Goal: Information Seeking & Learning: Find specific fact

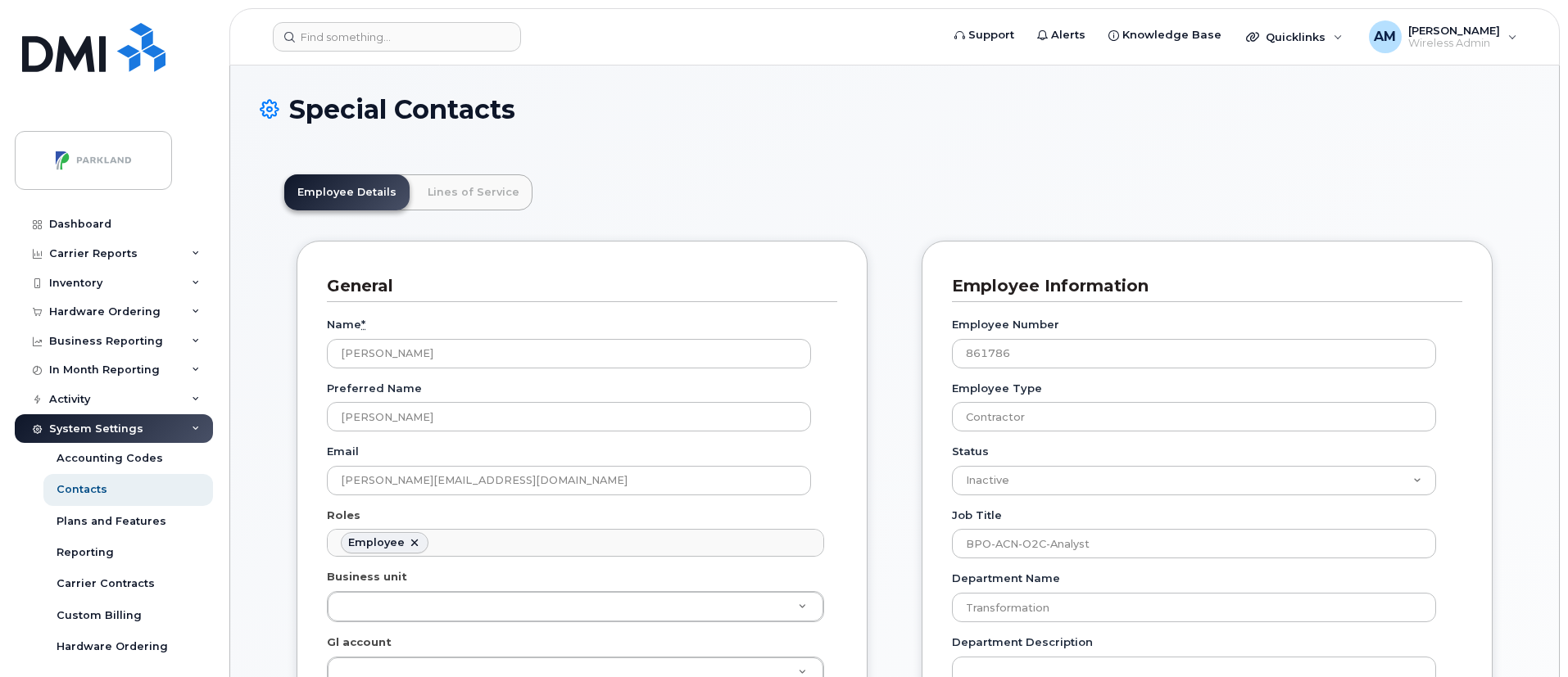
scroll to position [48, 0]
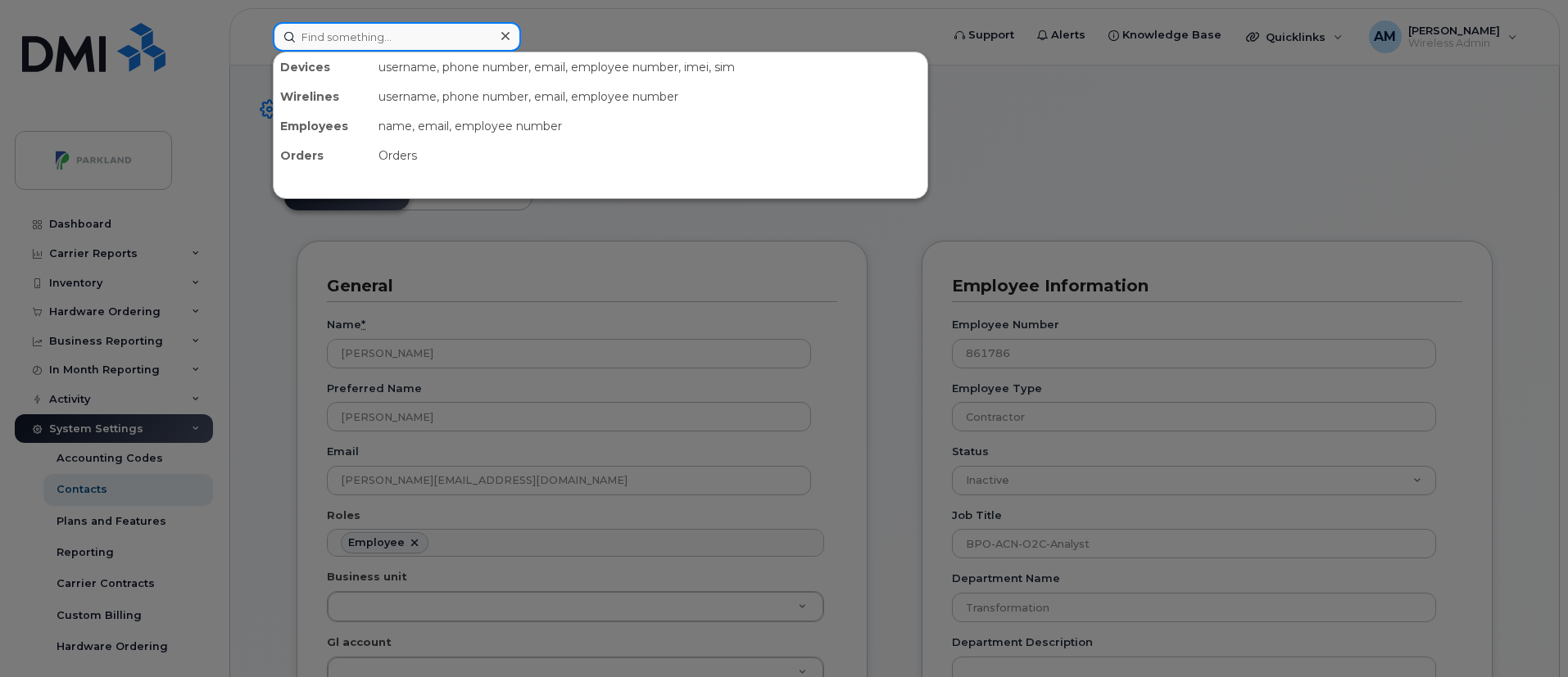
click at [384, 42] on input at bounding box center [396, 36] width 248 height 29
paste input "[PERSON_NAME]"
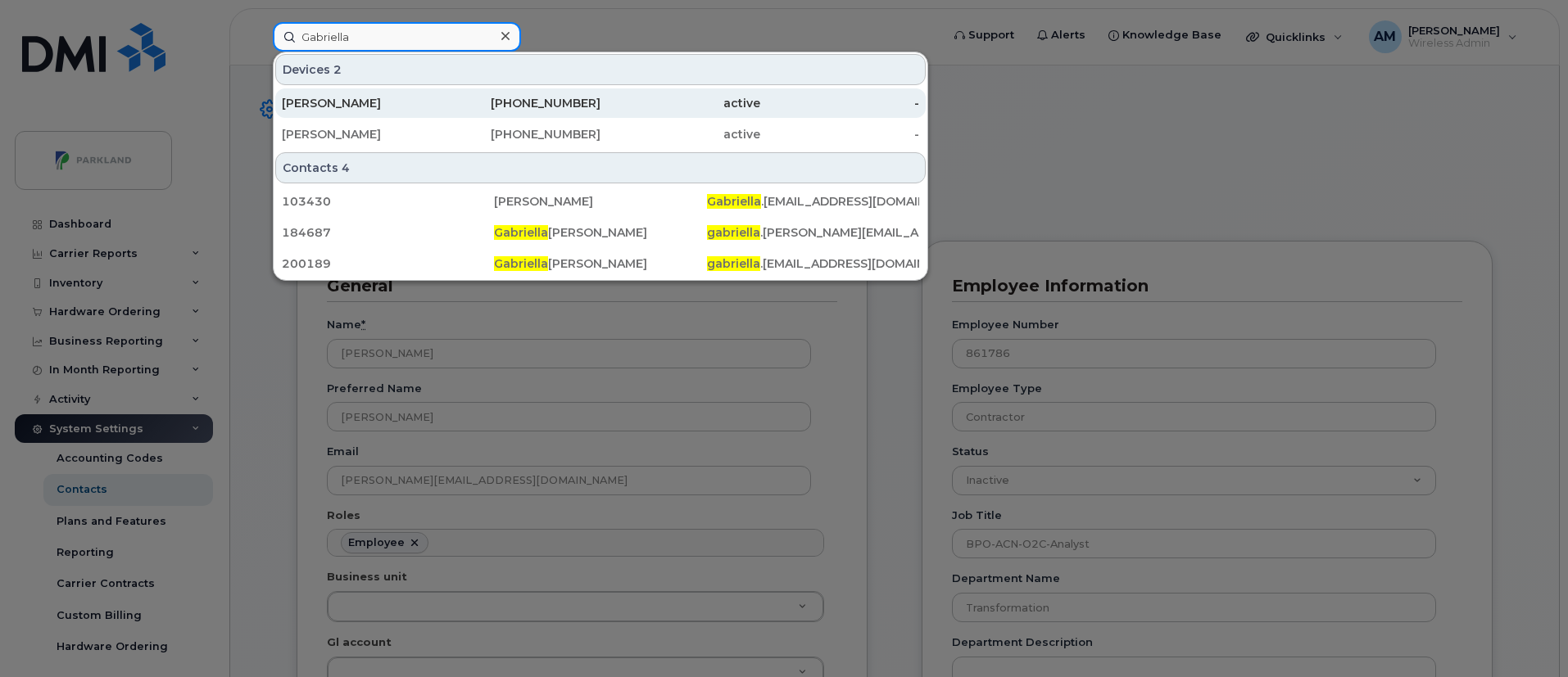
type input "Gabriella"
click at [459, 103] on div "416-791-9965" at bounding box center [522, 103] width 160 height 16
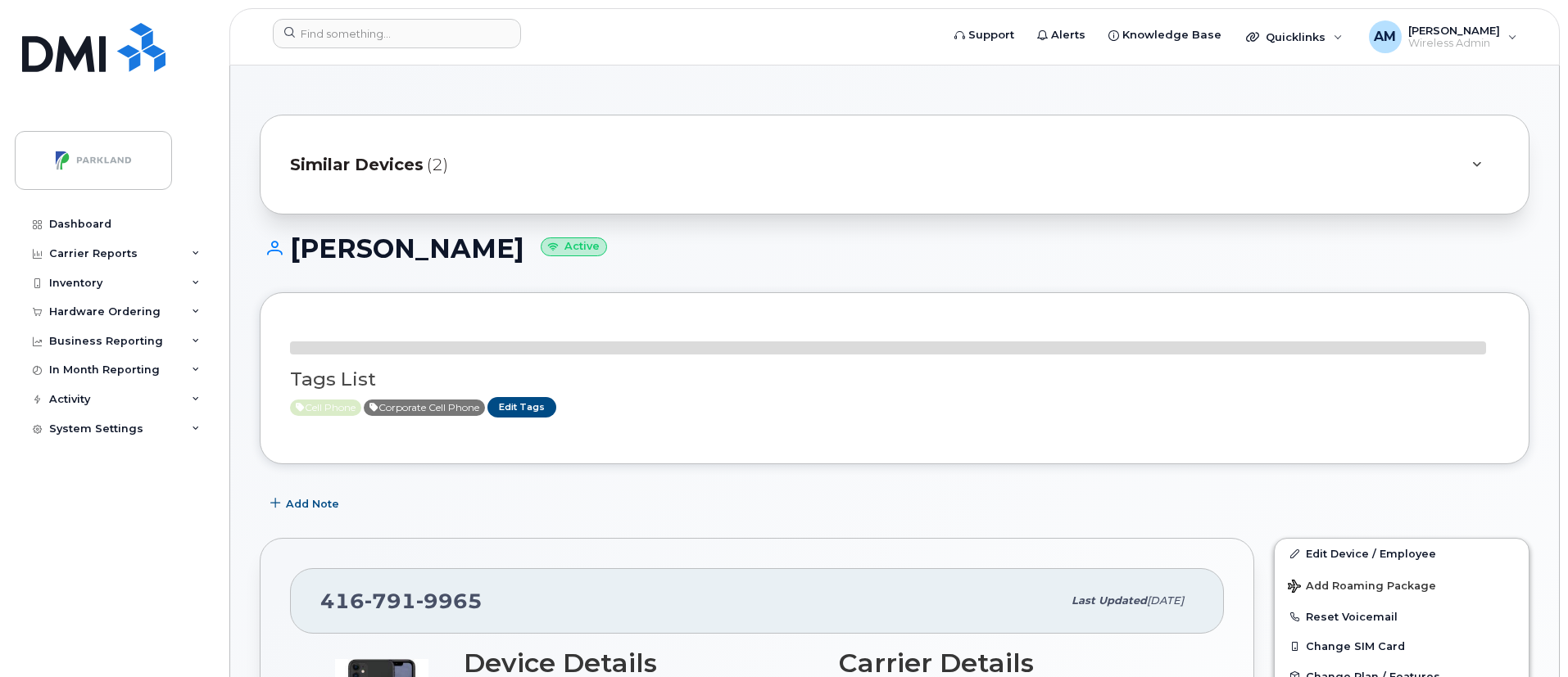
click at [493, 173] on div "Similar Devices (2)" at bounding box center [871, 164] width 1163 height 40
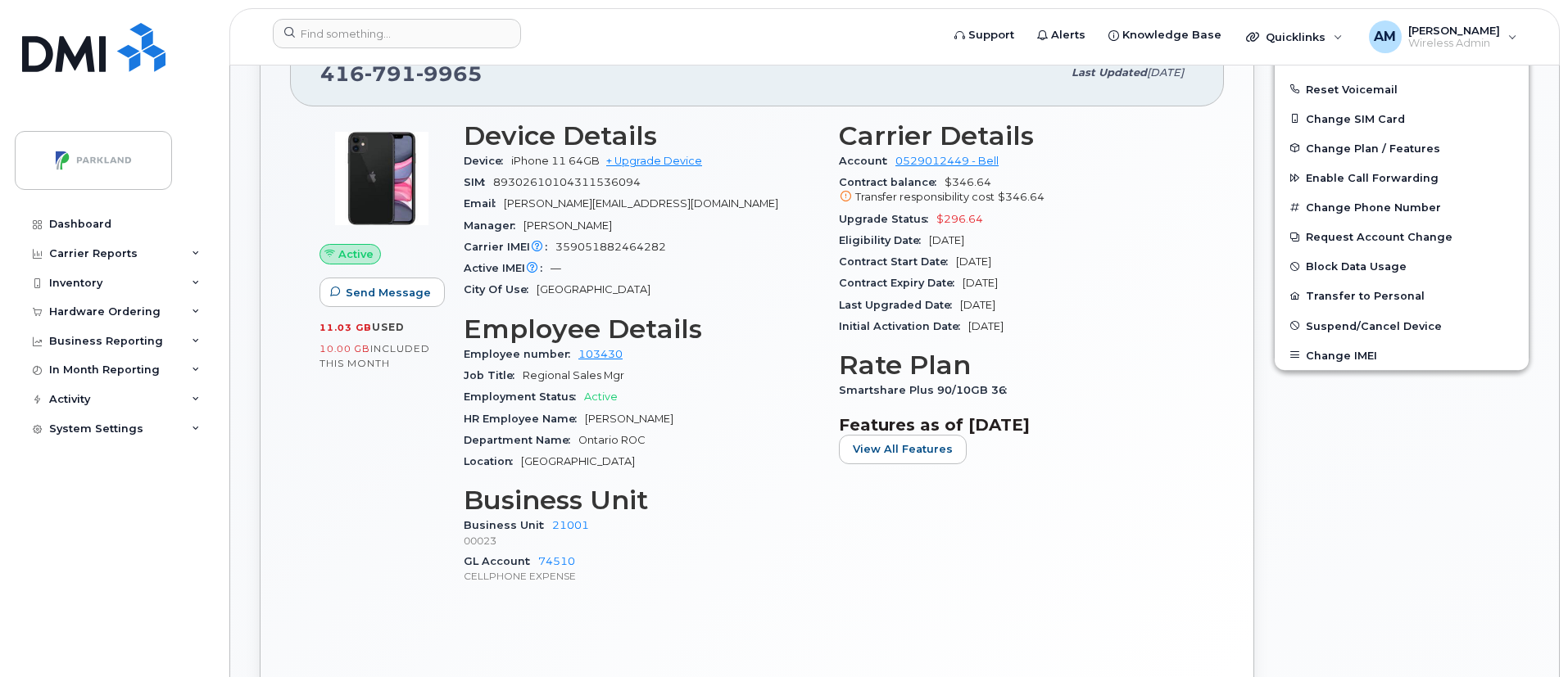
scroll to position [616, 0]
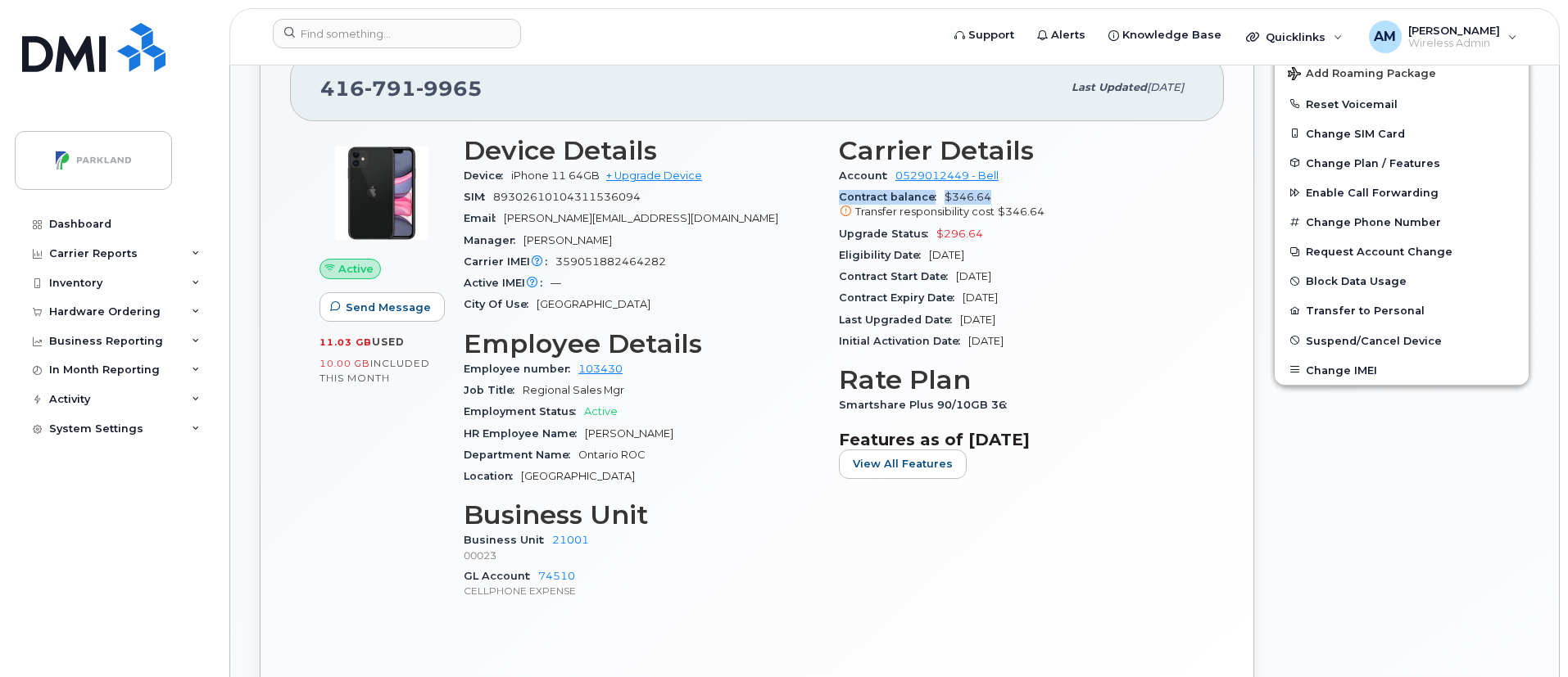
drag, startPoint x: 834, startPoint y: 197, endPoint x: 979, endPoint y: 201, distance: 145.1
click at [979, 201] on div "Carrier Details Account 0529012449 - Bell Contract balance $346.64 Transfer res…" at bounding box center [1017, 375] width 375 height 499
click at [1034, 192] on div "Contract balance $346.64 Transfer responsibility cost $346.64" at bounding box center [1016, 205] width 356 height 37
drag, startPoint x: 947, startPoint y: 196, endPoint x: 1024, endPoint y: 195, distance: 77.0
click at [1024, 195] on div "Contract balance $346.64 Transfer responsibility cost $346.64" at bounding box center [1016, 205] width 356 height 37
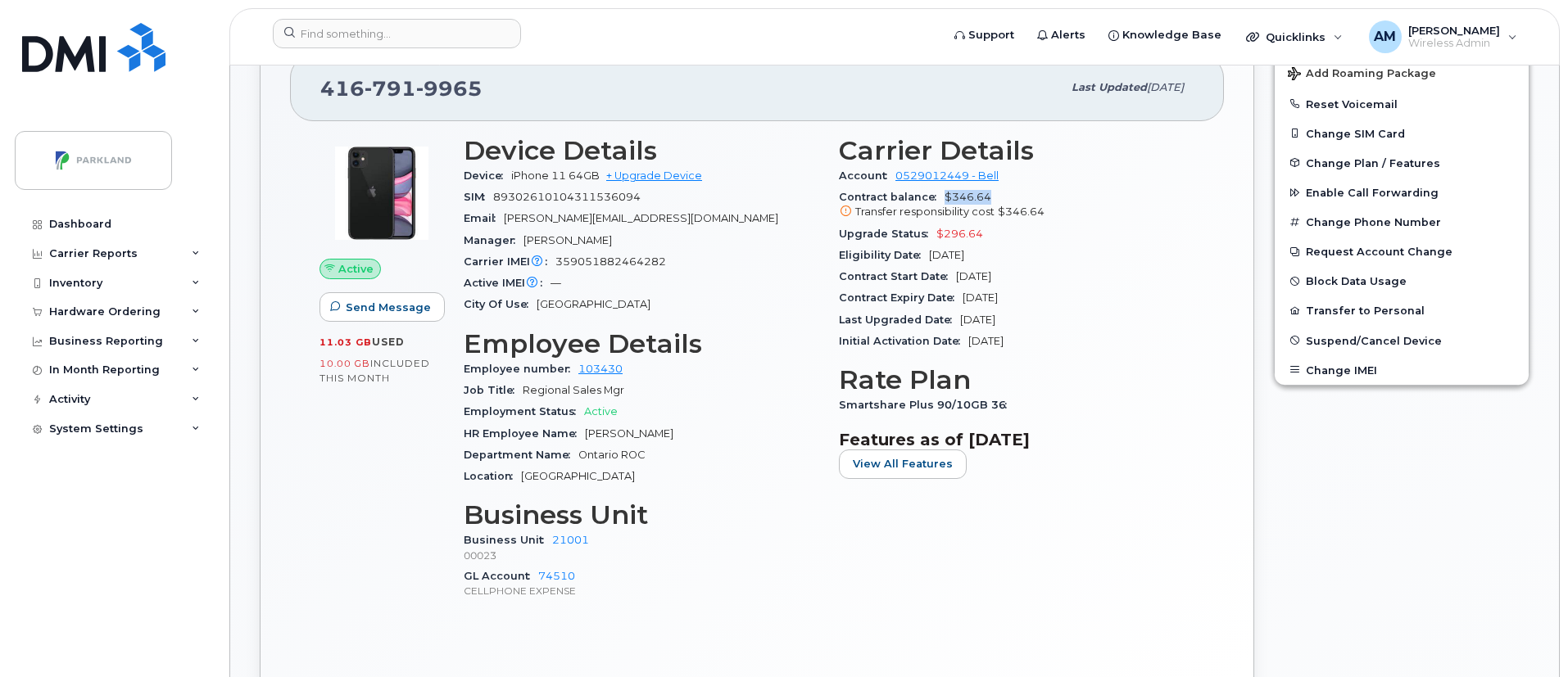
drag, startPoint x: 942, startPoint y: 193, endPoint x: 990, endPoint y: 195, distance: 48.0
click at [990, 195] on div "Contract balance $346.64 Transfer responsibility cost $346.64" at bounding box center [1016, 205] width 356 height 37
click at [989, 196] on div "Contract balance $346.64 Transfer responsibility cost $346.64" at bounding box center [1016, 205] width 356 height 37
drag, startPoint x: 989, startPoint y: 195, endPoint x: 1009, endPoint y: 200, distance: 20.6
click at [1009, 200] on div "Contract balance $346.64 Transfer responsibility cost $346.64" at bounding box center [1016, 205] width 356 height 37
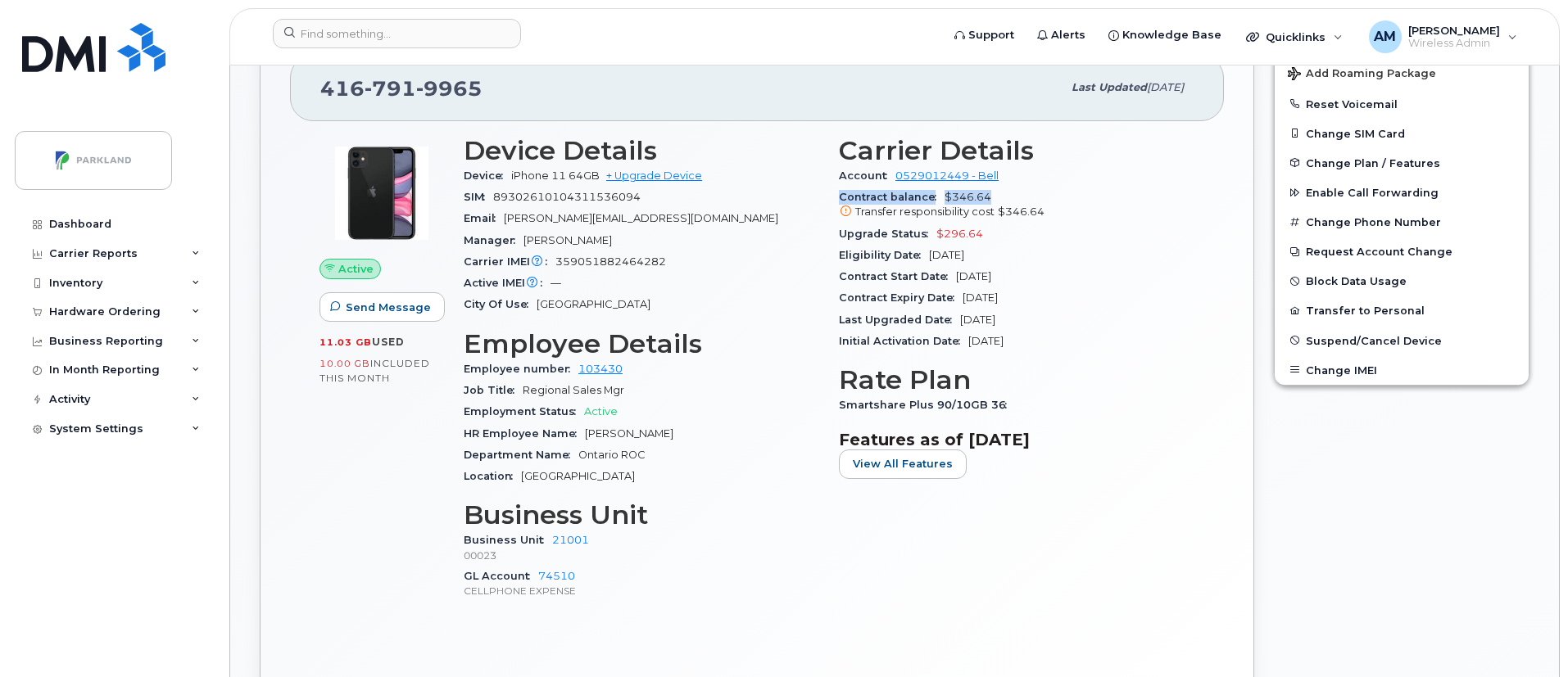
drag, startPoint x: 839, startPoint y: 197, endPoint x: 993, endPoint y: 199, distance: 154.0
click at [993, 199] on div "Carrier Details Account 0529012449 - Bell Contract balance $346.64 Transfer res…" at bounding box center [1017, 375] width 375 height 499
copy div "Contract balance $346.64"
drag, startPoint x: 836, startPoint y: 294, endPoint x: 955, endPoint y: 304, distance: 119.4
click at [955, 304] on div "Carrier Details Account 0529012449 - Bell Contract balance $346.64 Transfer res…" at bounding box center [1017, 375] width 375 height 499
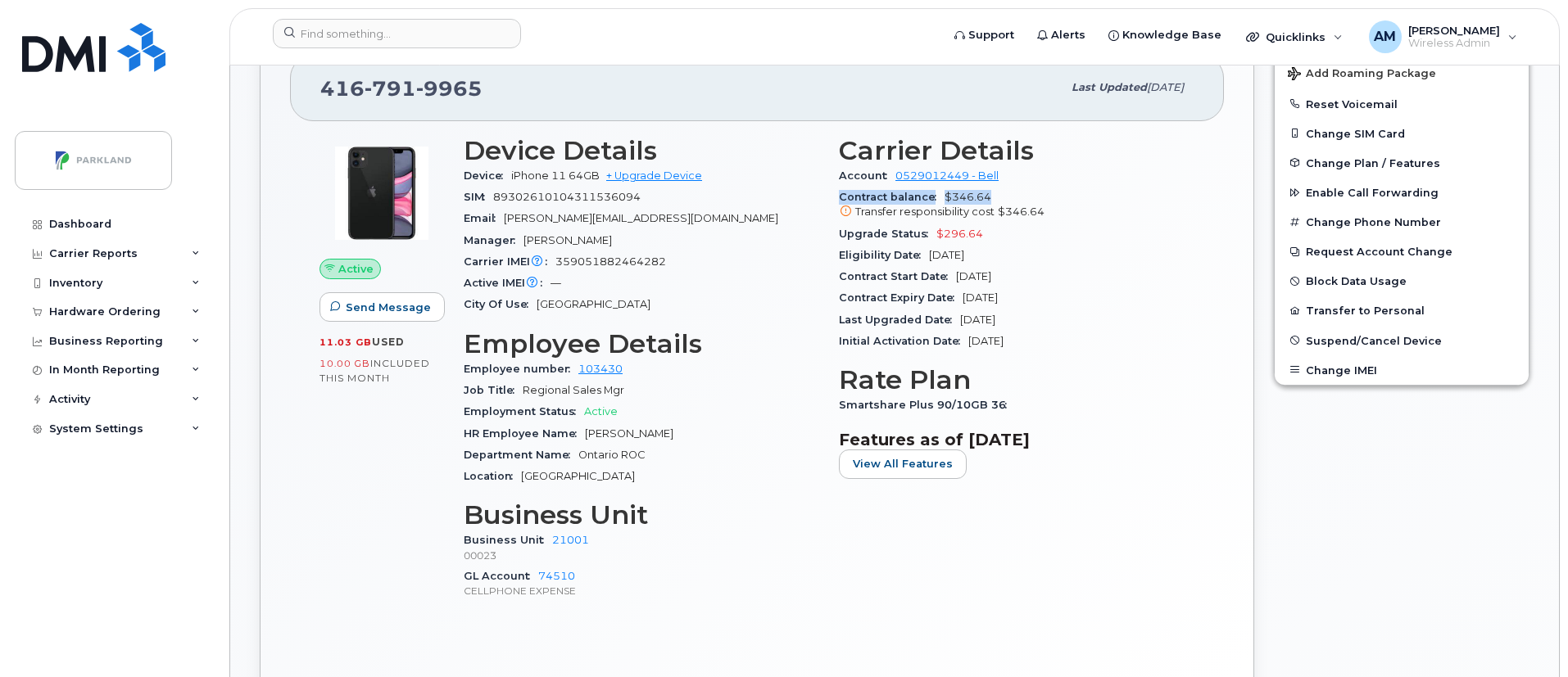
copy span "Contract Expiry Date"
drag, startPoint x: 838, startPoint y: 253, endPoint x: 924, endPoint y: 253, distance: 86.0
click at [924, 253] on div "Carrier Details Account 0529012449 - Bell Contract balance $346.64 Transfer res…" at bounding box center [1017, 375] width 375 height 499
copy span "Eligibility Date"
click at [1015, 258] on div "Eligibility Date [DATE]" at bounding box center [1016, 255] width 356 height 21
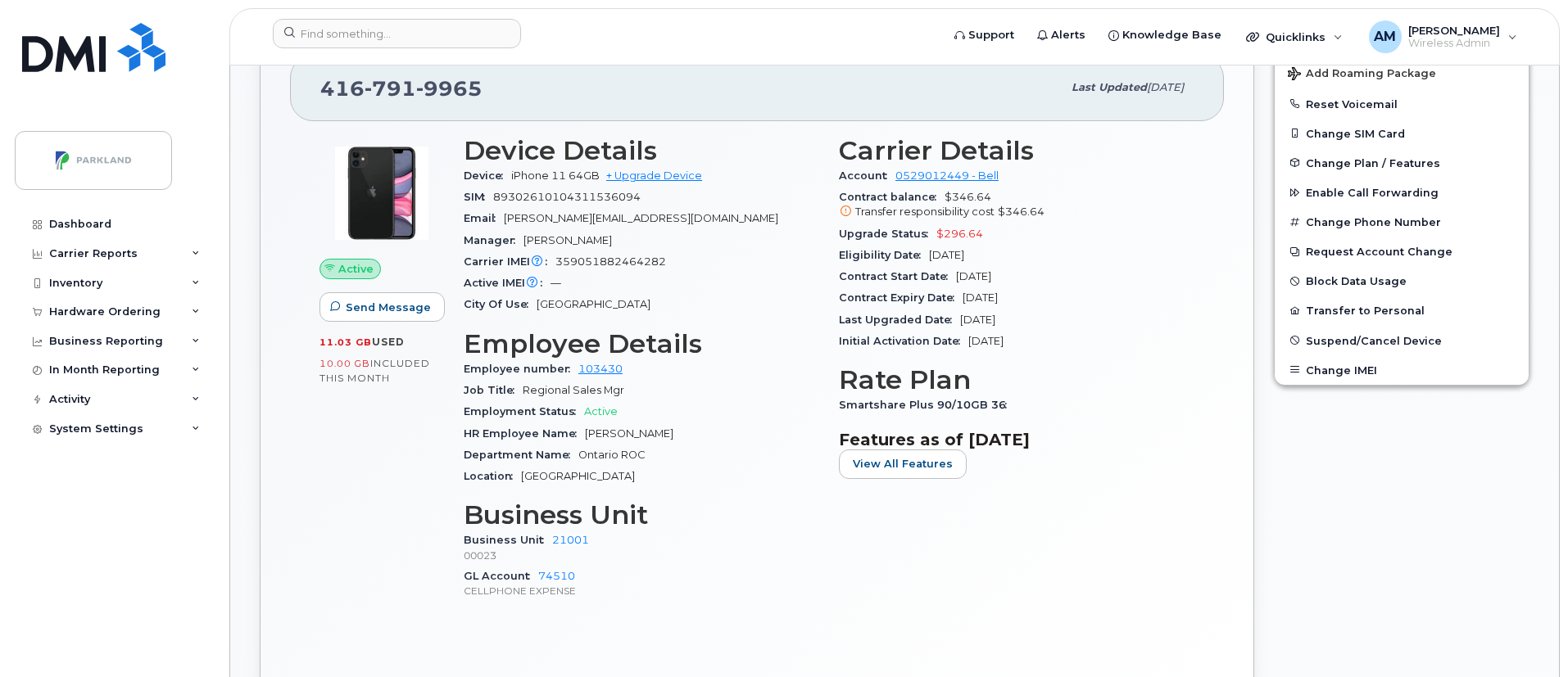
click at [1015, 258] on div "Eligibility Date [DATE]" at bounding box center [1016, 255] width 356 height 21
drag, startPoint x: 917, startPoint y: 255, endPoint x: 1047, endPoint y: 253, distance: 130.0
click at [1047, 253] on div "Eligibility Date [DATE]" at bounding box center [1016, 255] width 356 height 21
drag, startPoint x: 942, startPoint y: 198, endPoint x: 1006, endPoint y: 203, distance: 64.2
click at [1006, 203] on div "Contract balance $346.64 Transfer responsibility cost $346.64" at bounding box center [1016, 205] width 356 height 37
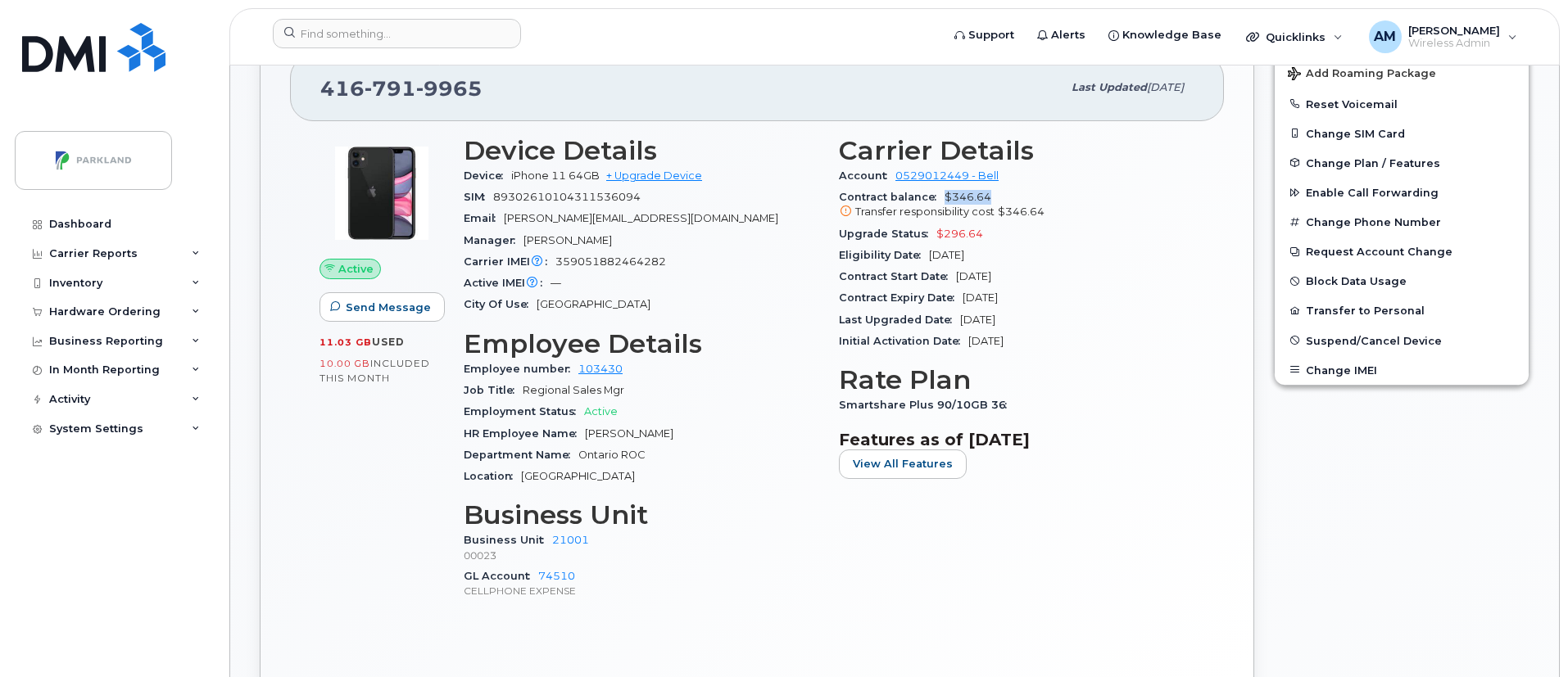
click at [1006, 203] on div "Contract balance $346.64 Transfer responsibility cost $346.64" at bounding box center [1016, 205] width 356 height 37
drag, startPoint x: 325, startPoint y: 84, endPoint x: 1100, endPoint y: 425, distance: 846.7
click at [1100, 425] on div "[PHONE_NUMBER] Last updated [DATE] Active Send Message 11.03 GB  used 10.00 GB …" at bounding box center [757, 371] width 994 height 694
